Goal: Use online tool/utility

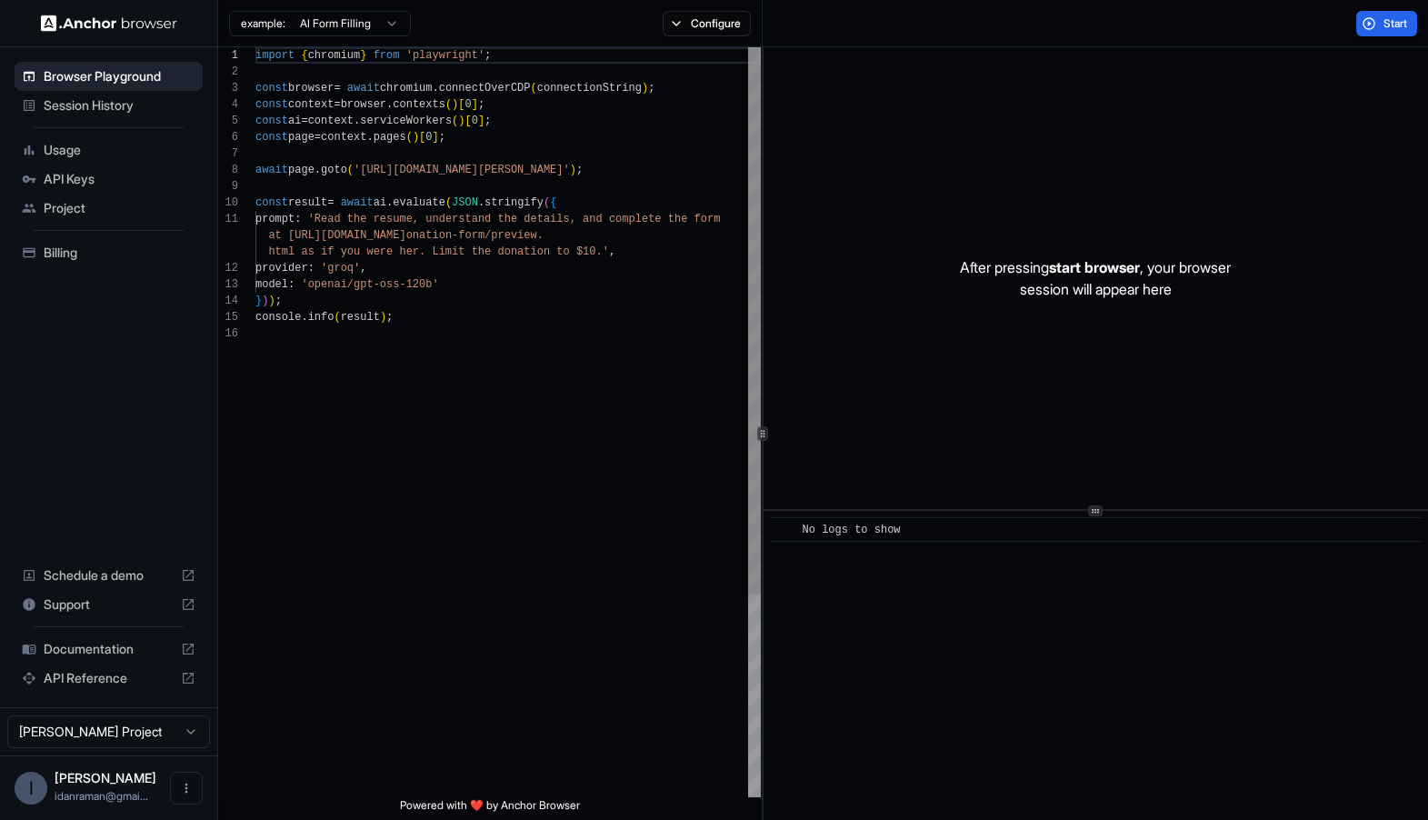
scroll to position [114, 0]
click at [386, 177] on div "import { chromium } from 'playwright' ; const browser = await chromium . connec…" at bounding box center [507, 561] width 505 height 1028
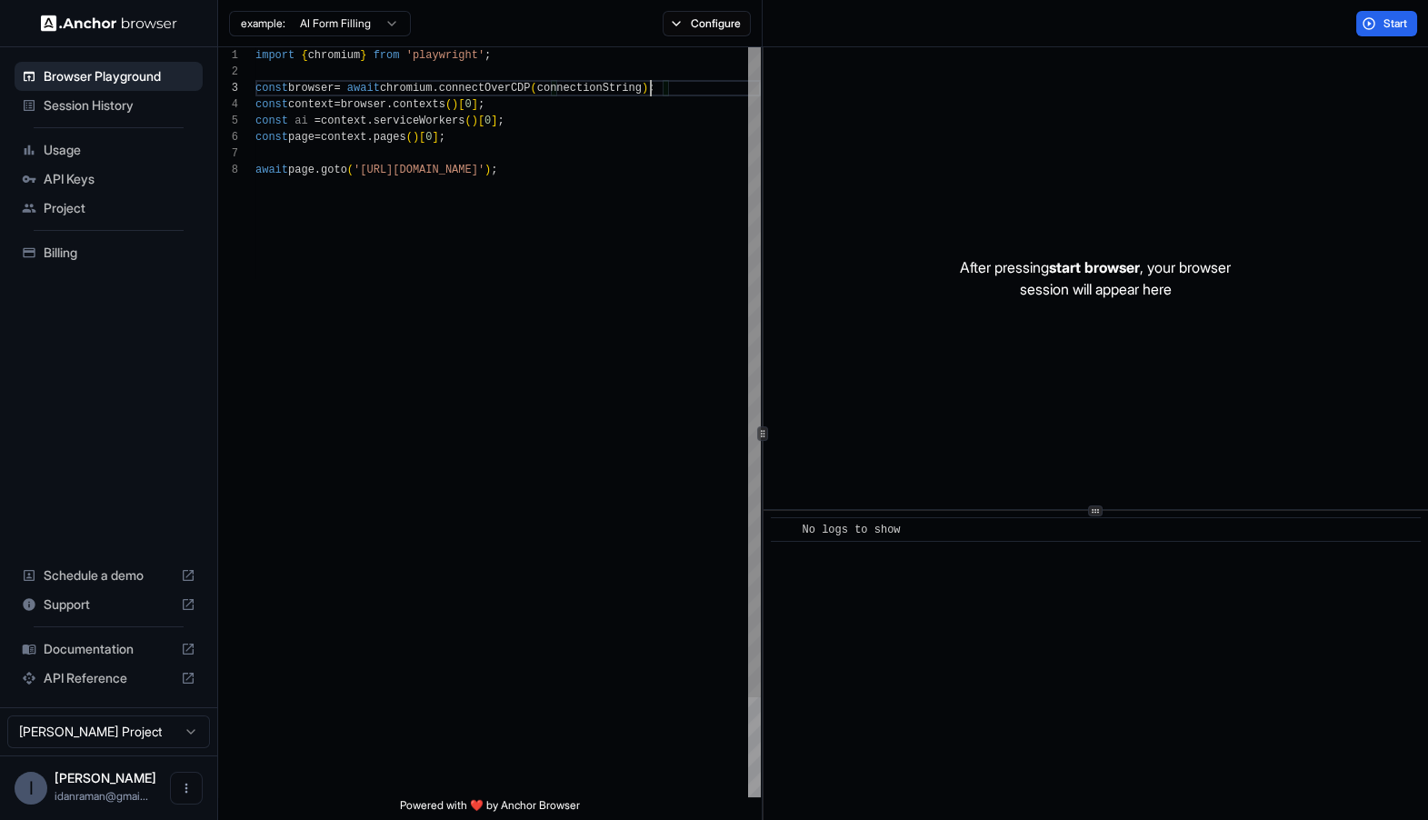
click at [648, 90] on div "import { chromium } from 'playwright' ; const browser = await chromium . connec…" at bounding box center [507, 479] width 505 height 864
click at [698, 111] on div "import { chromium } from 'playwright' ; const browser = await chromium . connec…" at bounding box center [507, 479] width 505 height 864
click at [722, 178] on div "import { chromium } from 'playwright' ; const browser = await chromium . connec…" at bounding box center [507, 479] width 505 height 864
click at [717, 44] on div "example: AI Form Filling Configure" at bounding box center [490, 23] width 544 height 47
click at [717, 26] on button "Configure" at bounding box center [707, 23] width 88 height 25
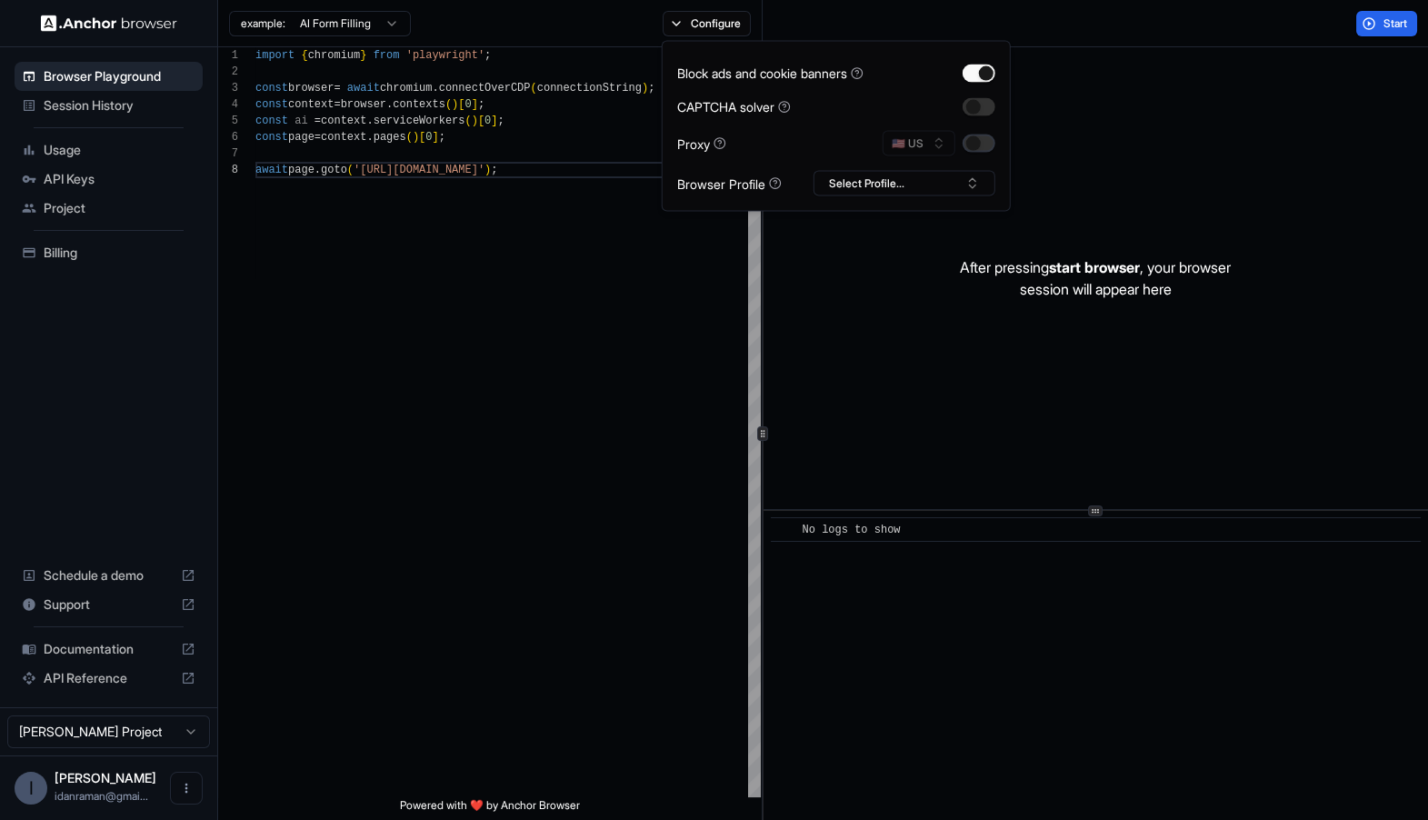
click at [974, 148] on button "button" at bounding box center [979, 144] width 33 height 18
click at [634, 382] on div "import { chromium } from 'playwright' ; const browser = await chromium . connec…" at bounding box center [507, 479] width 505 height 864
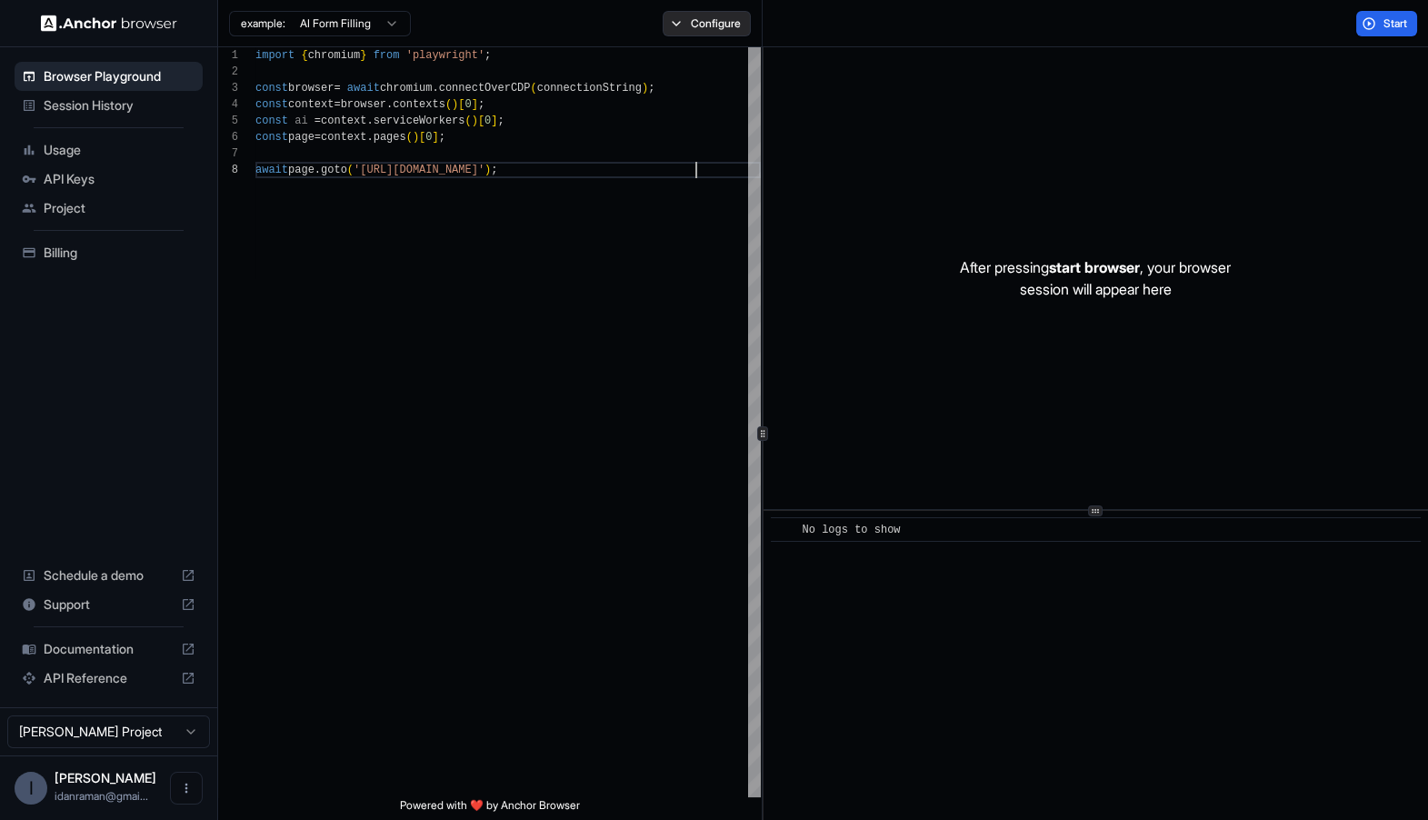
click at [697, 13] on button "Configure" at bounding box center [707, 23] width 88 height 25
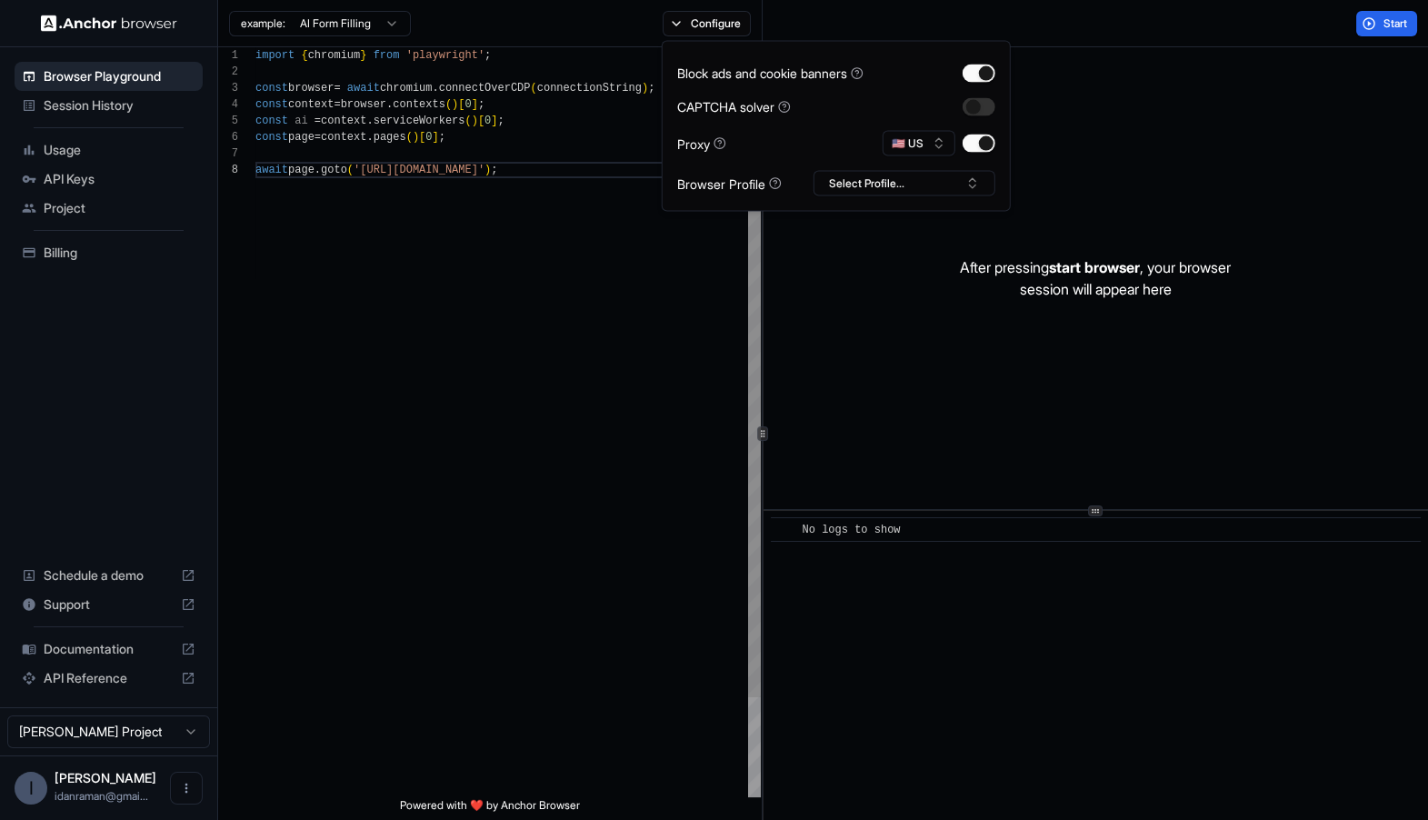
click at [629, 454] on div "import { chromium } from 'playwright' ; const browser = await chromium . connec…" at bounding box center [507, 479] width 505 height 864
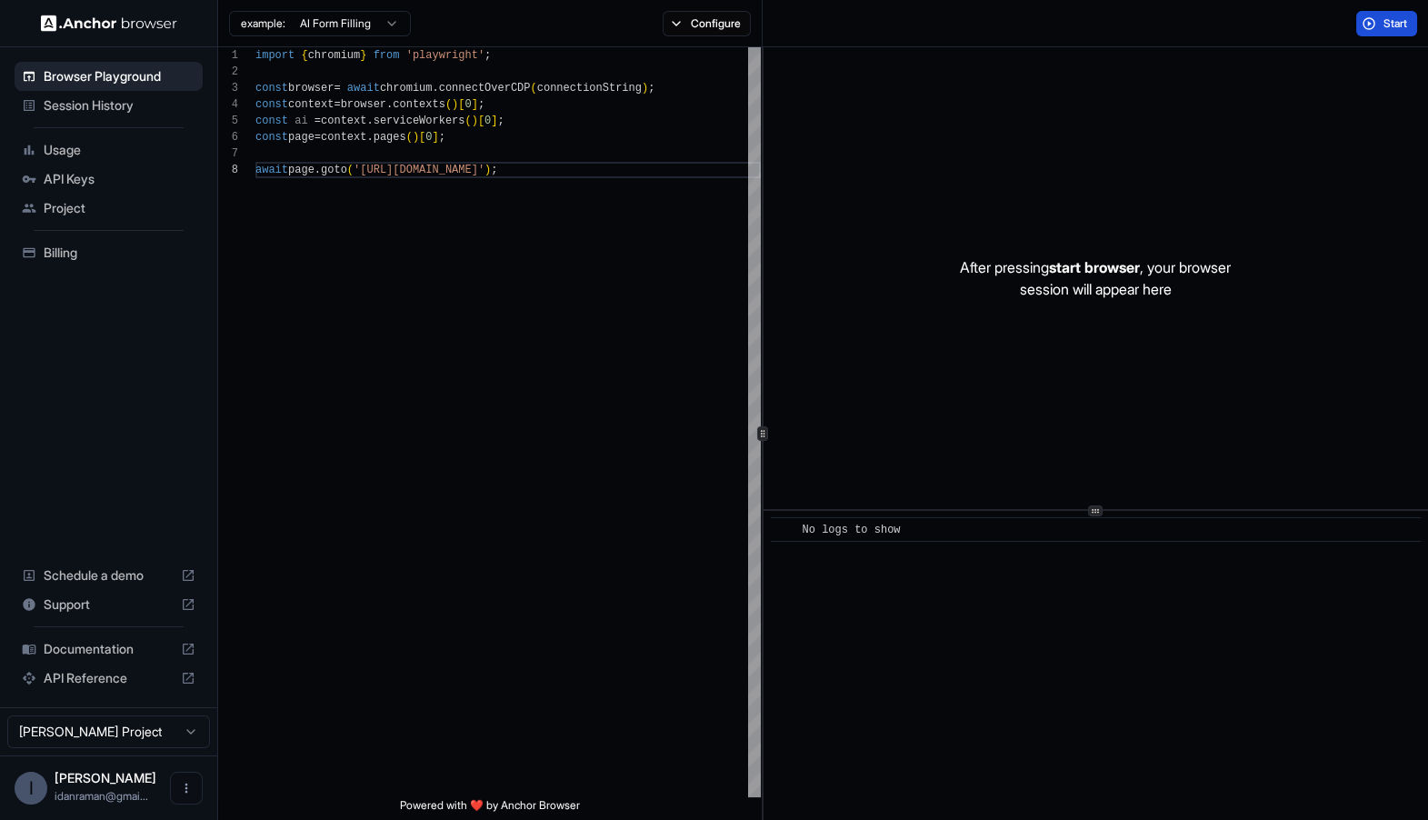
click at [1411, 28] on button "Start" at bounding box center [1386, 23] width 61 height 25
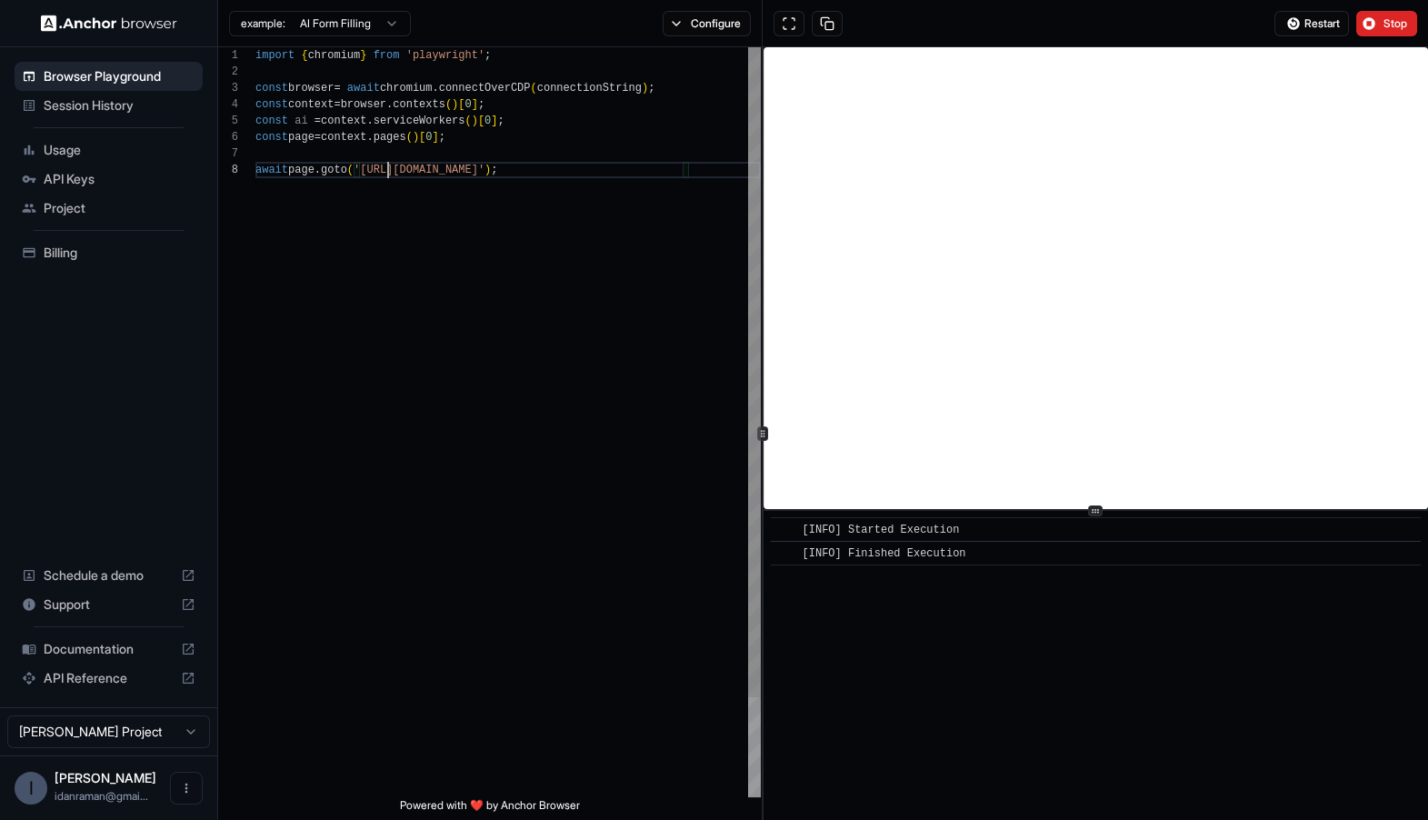
click at [387, 173] on div "import { chromium } from 'playwright' ; const browser = await chromium . connec…" at bounding box center [507, 479] width 505 height 864
click at [370, 170] on div "import { chromium } from 'playwright' ; const browser = await chromium . connec…" at bounding box center [507, 479] width 505 height 864
drag, startPoint x: 370, startPoint y: 170, endPoint x: 645, endPoint y: 166, distance: 275.4
click at [645, 166] on div "import { chromium } from 'playwright' ; const browser = await chromium . connec…" at bounding box center [507, 479] width 505 height 864
click at [1313, 19] on span "Restart" at bounding box center [1321, 23] width 35 height 15
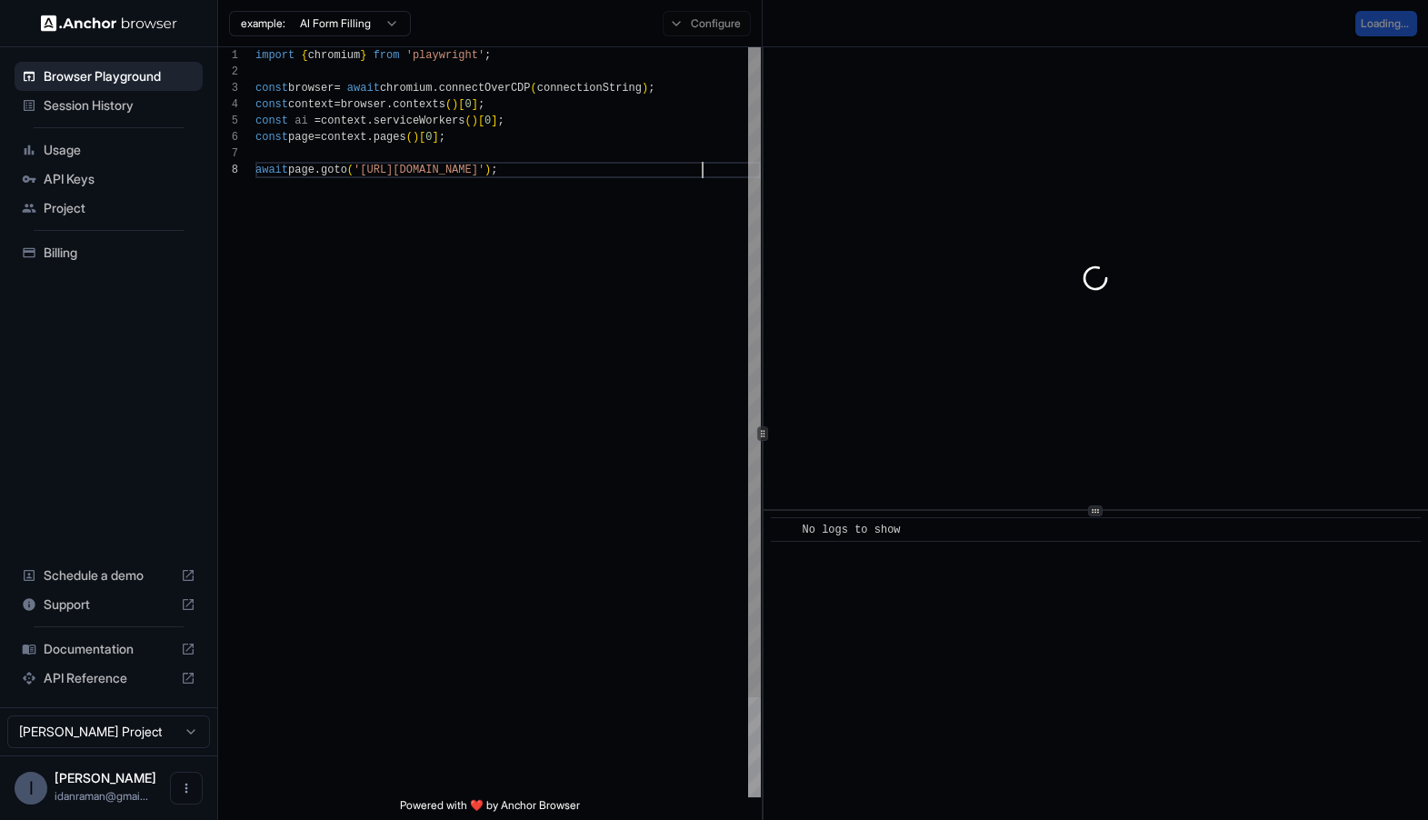
click at [612, 443] on div "import { chromium } from 'playwright' ; const browser = await chromium . connec…" at bounding box center [507, 479] width 505 height 864
click at [683, 166] on div "import { chromium } from 'playwright' ; const browser = await chromium . connec…" at bounding box center [507, 479] width 505 height 864
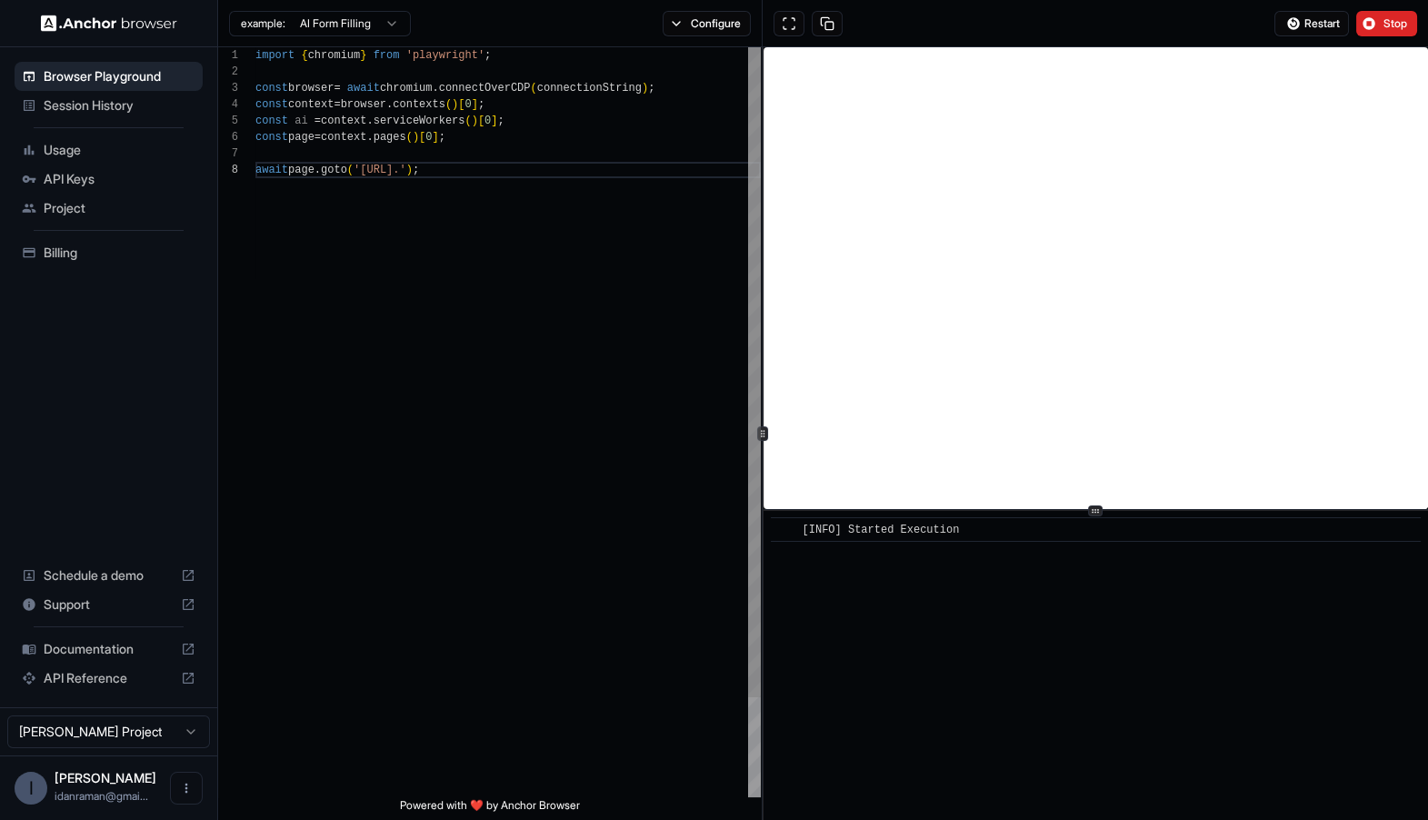
click at [454, 176] on div "import { chromium } from 'playwright' ; const browser = await chromium . connec…" at bounding box center [507, 479] width 505 height 864
click at [454, 175] on div "import { chromium } from 'playwright' ; const browser = await chromium . connec…" at bounding box center [507, 479] width 505 height 864
click at [557, 267] on div "import { chromium } from 'playwright' ; const browser = await chromium . connec…" at bounding box center [507, 479] width 505 height 864
type textarea "**********"
click at [1322, 35] on button "Restart" at bounding box center [1311, 23] width 75 height 25
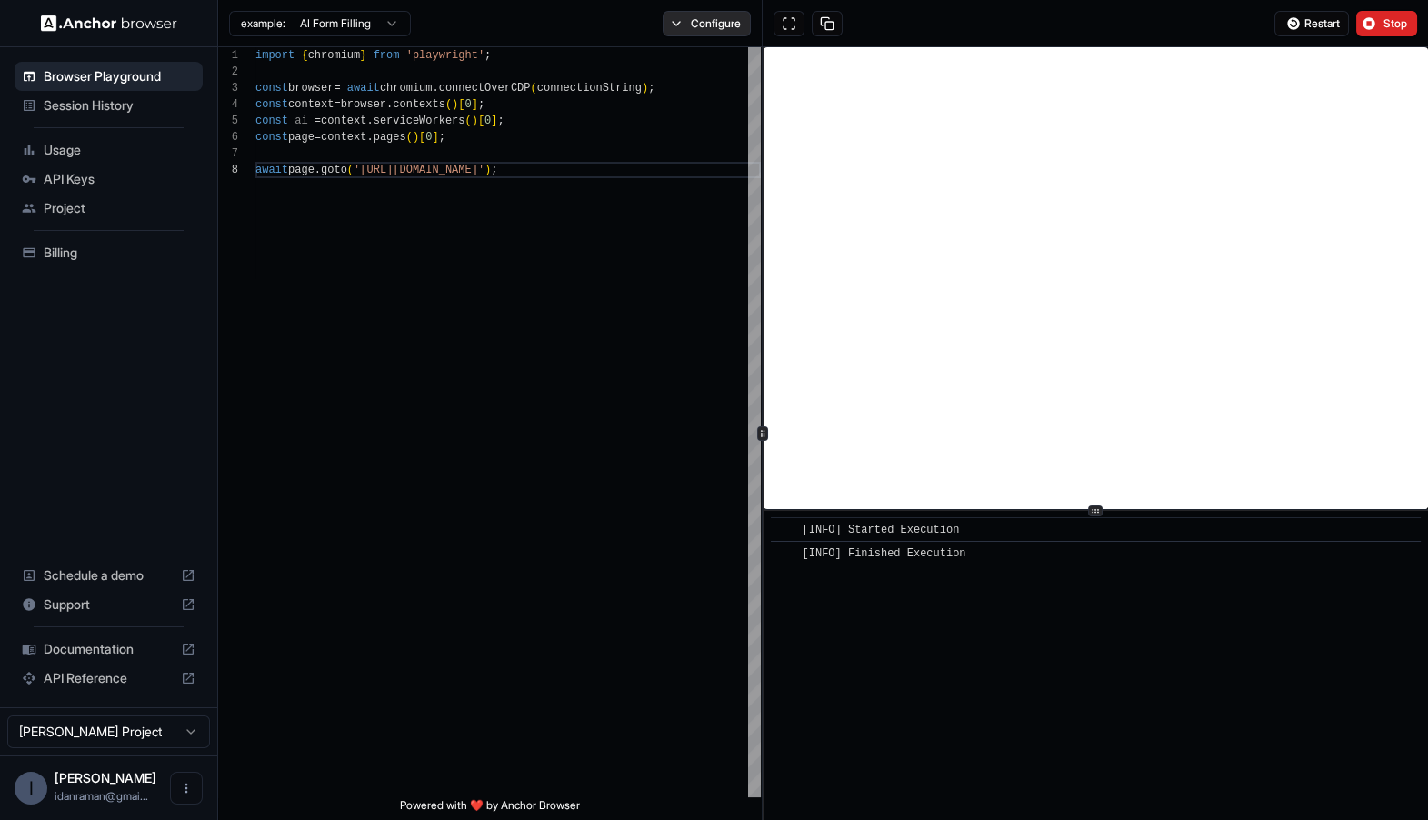
click at [708, 19] on button "Configure" at bounding box center [707, 23] width 88 height 25
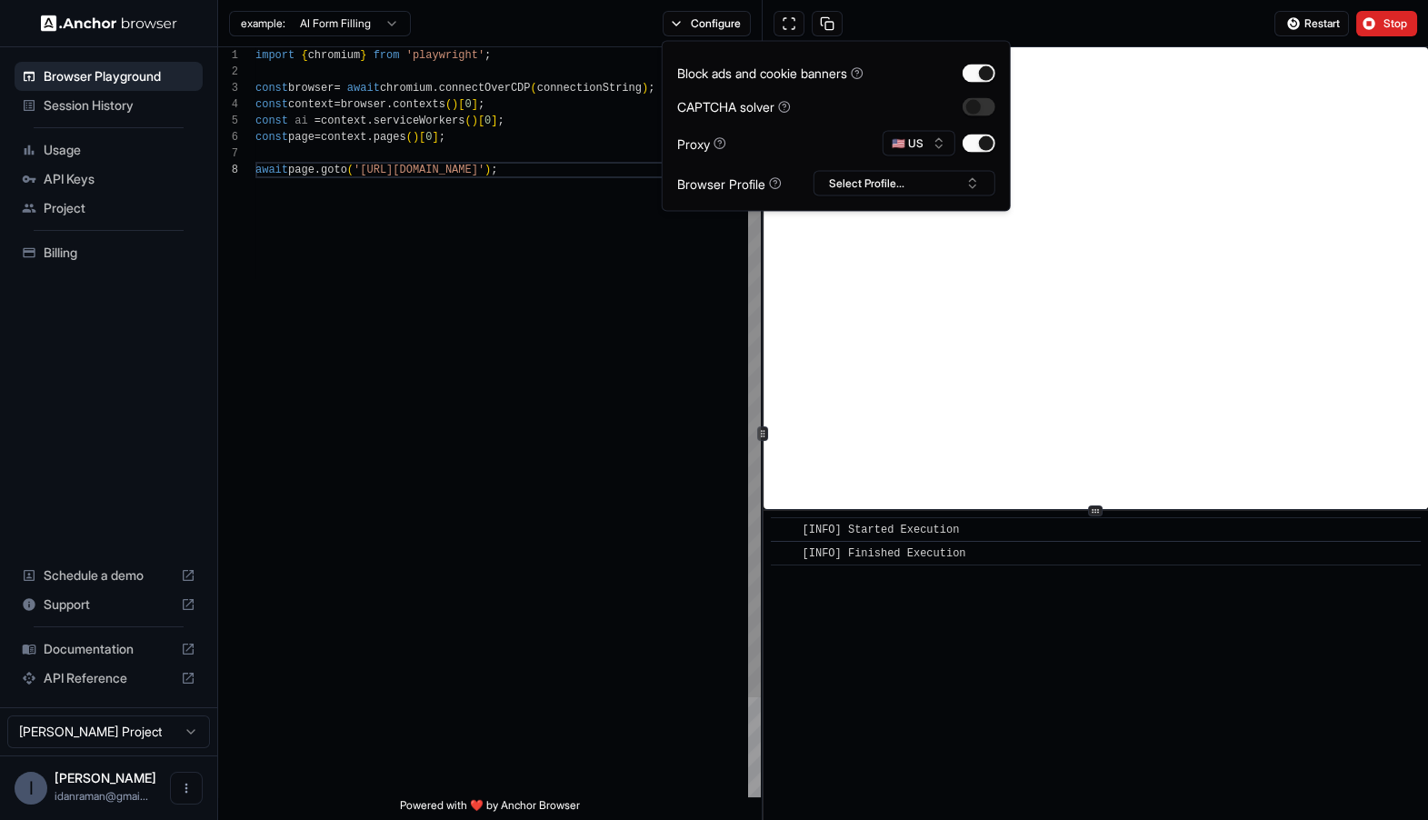
click at [574, 315] on div "import { chromium } from 'playwright' ; const browser = await chromium . connec…" at bounding box center [507, 479] width 505 height 864
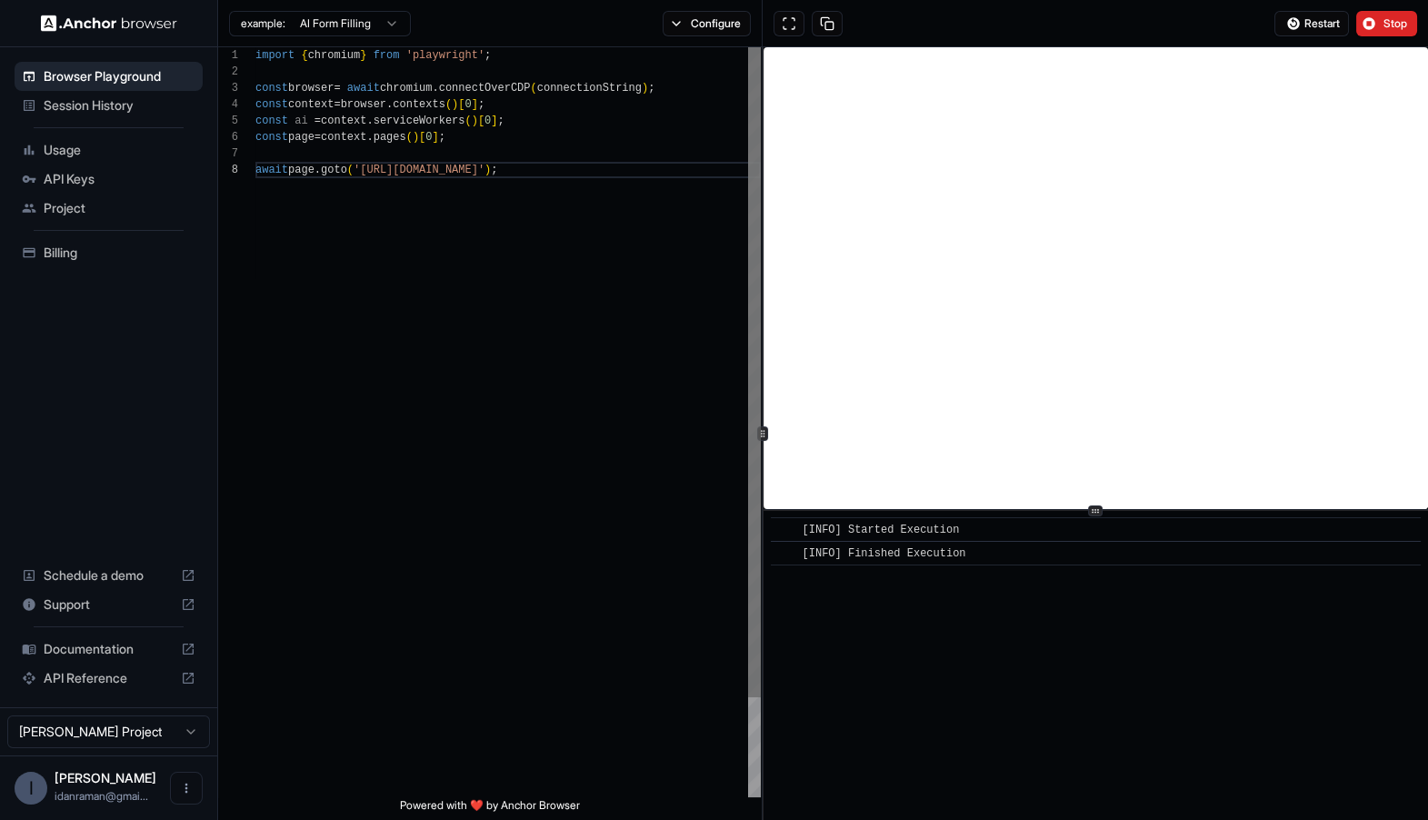
click at [749, 294] on div at bounding box center [754, 372] width 13 height 650
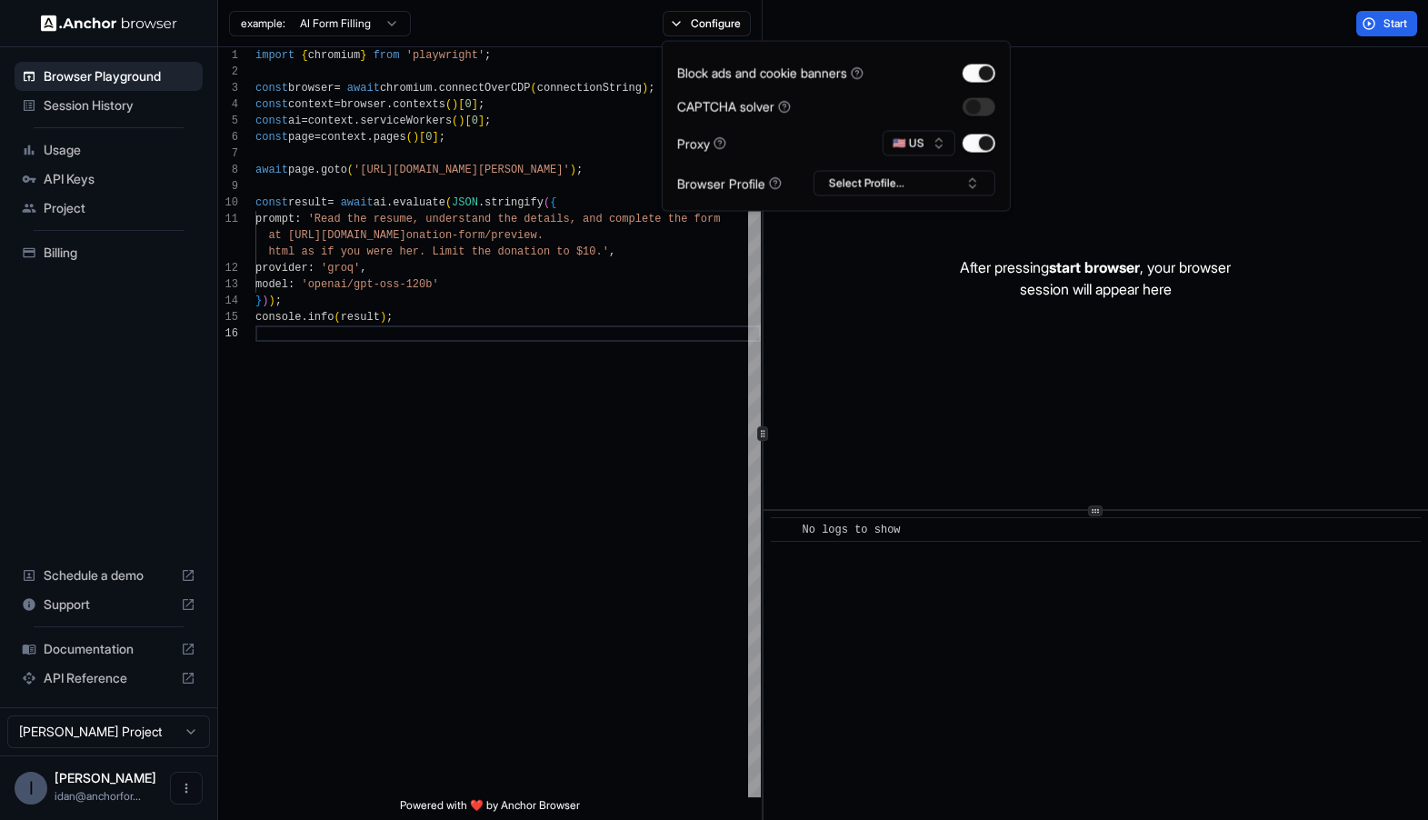
scroll to position [114, 0]
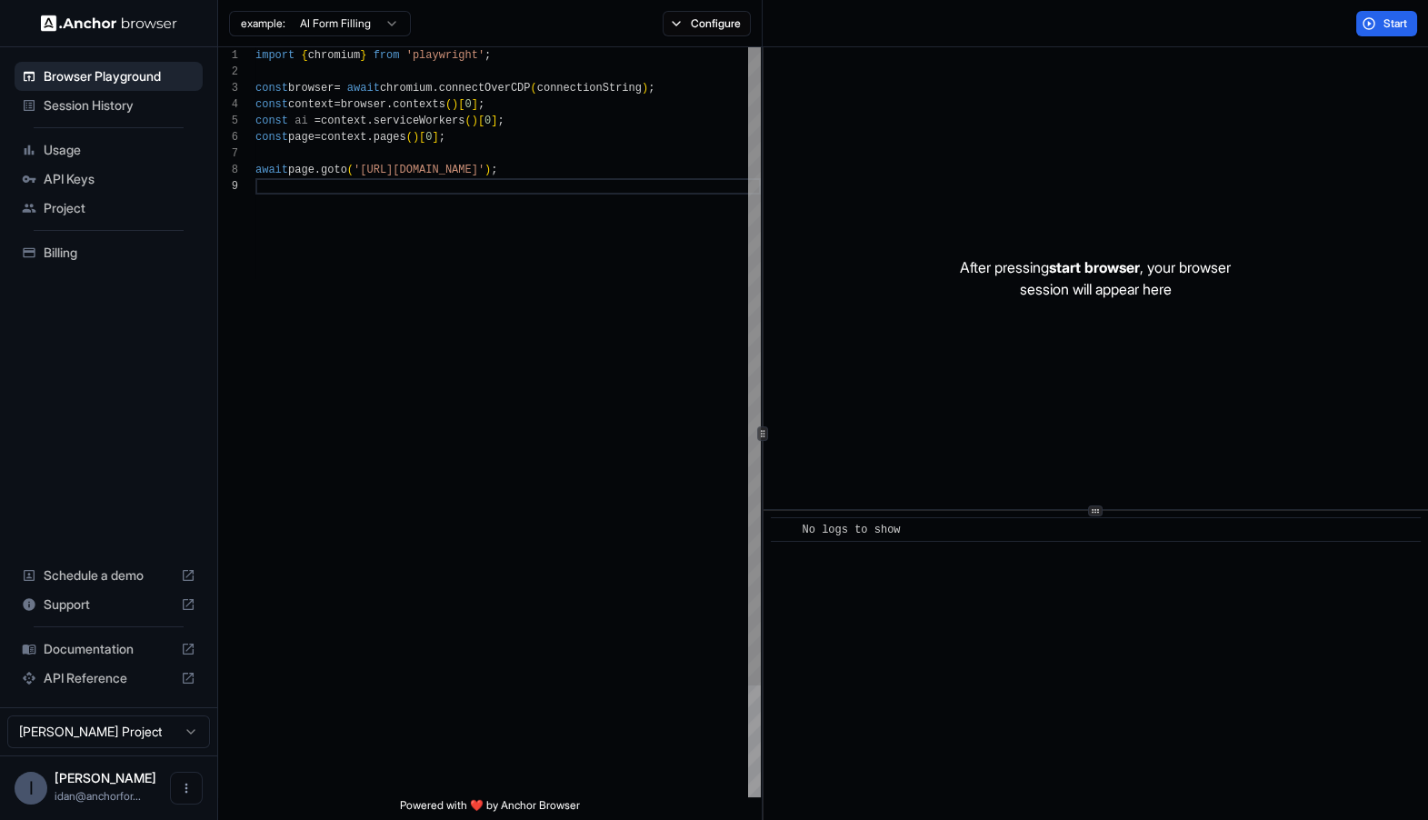
scroll to position [130, 0]
